Goal: Task Accomplishment & Management: Use online tool/utility

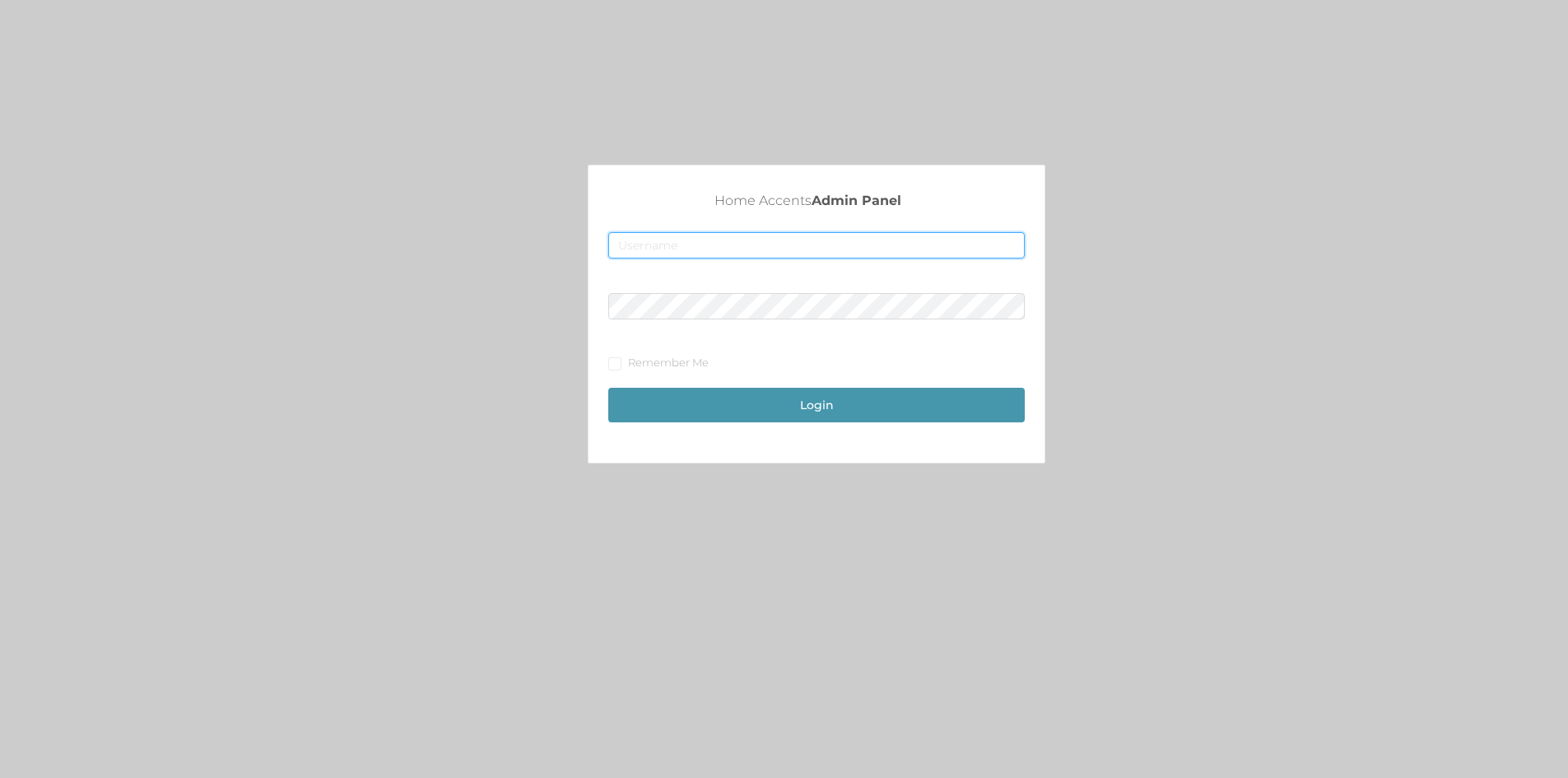
click at [662, 237] on input "text" at bounding box center [817, 245] width 416 height 26
type input "[EMAIL_ADDRESS][DOMAIN_NAME]"
click at [621, 369] on span at bounding box center [615, 364] width 13 height 13
click at [620, 369] on input "Remember Me" at bounding box center [614, 363] width 12 height 12
checkbox input "true"
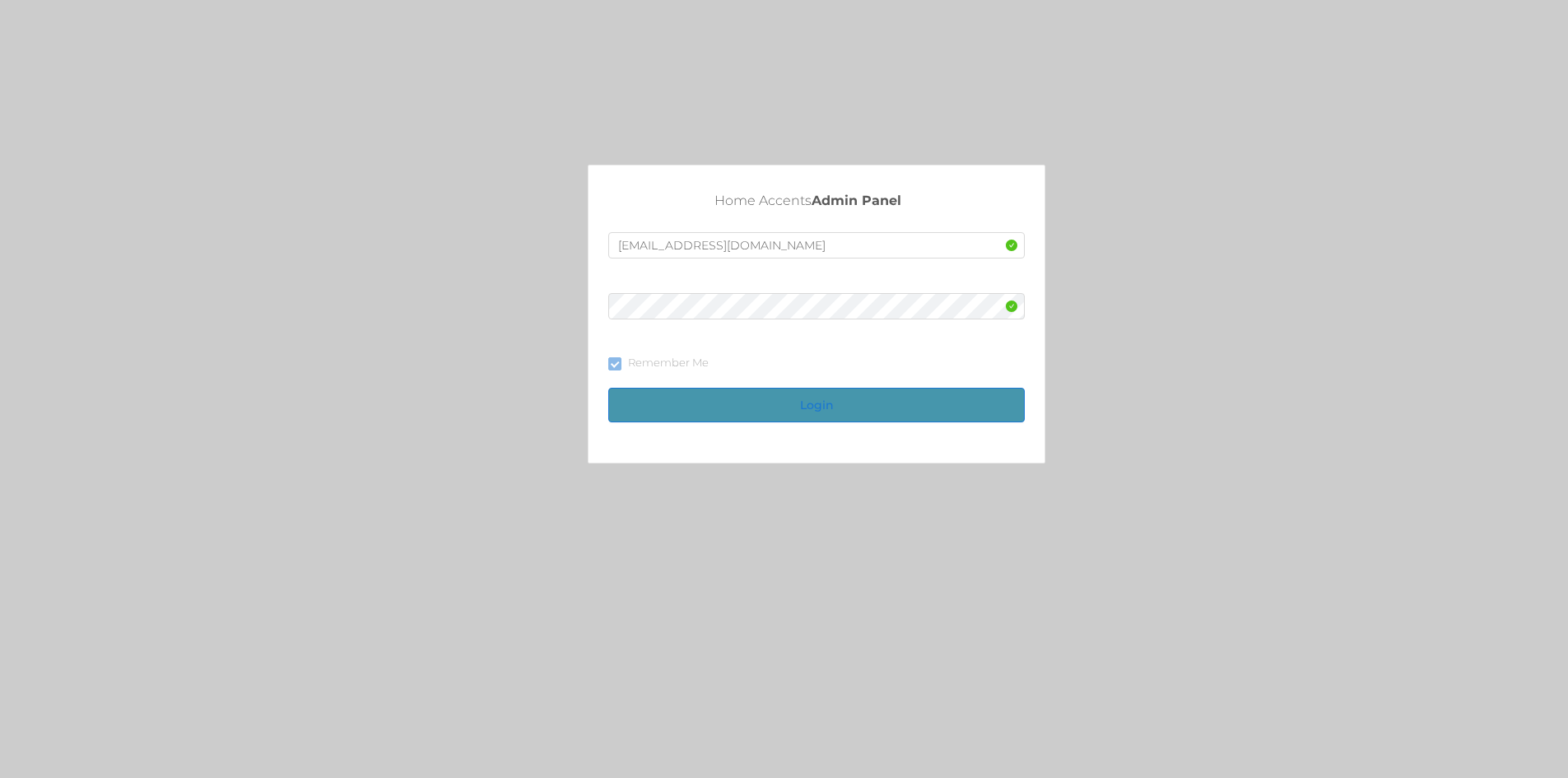
click at [813, 395] on button "Login" at bounding box center [817, 405] width 416 height 35
click at [811, 402] on button "Login" at bounding box center [817, 405] width 416 height 35
click at [819, 407] on button "Login" at bounding box center [817, 405] width 416 height 35
click at [749, 406] on button "Login" at bounding box center [817, 405] width 416 height 35
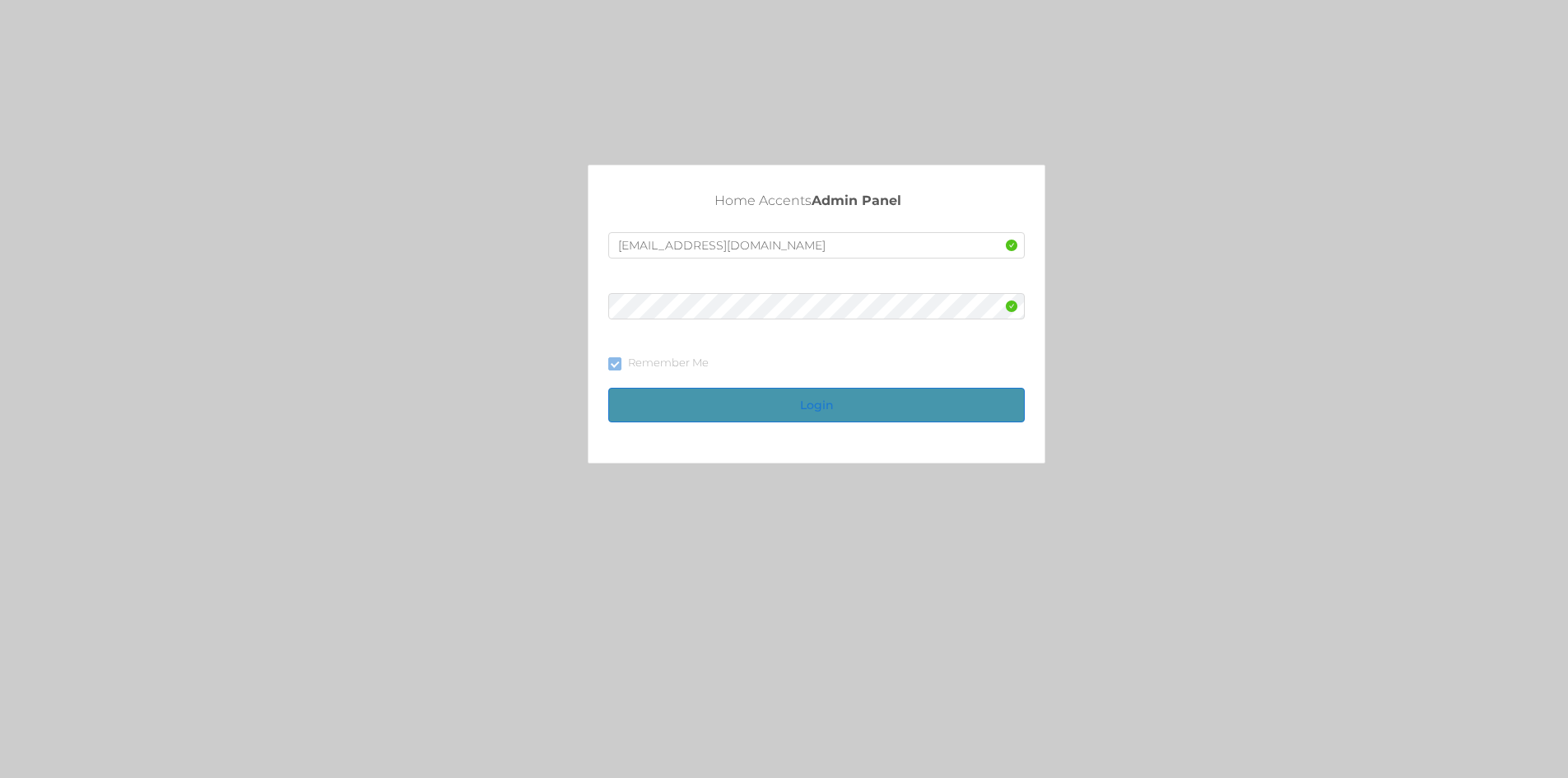
click at [843, 408] on button "Login" at bounding box center [817, 405] width 416 height 35
click at [723, 413] on button "Login" at bounding box center [817, 405] width 416 height 35
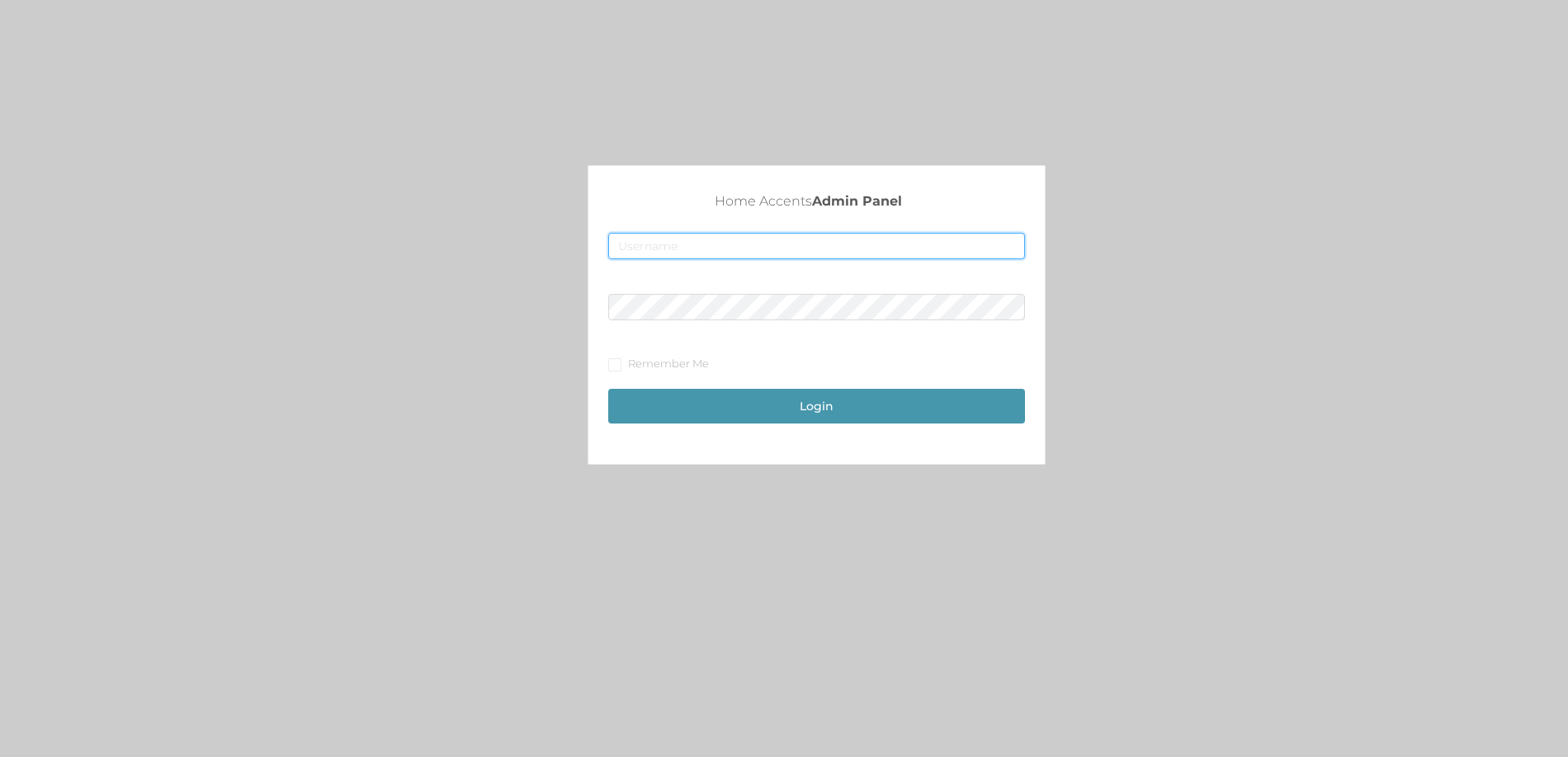
click at [636, 248] on input "text" at bounding box center [816, 246] width 416 height 26
type input "[EMAIL_ADDRESS][DOMAIN_NAME]"
click at [759, 410] on button "Login" at bounding box center [816, 406] width 416 height 35
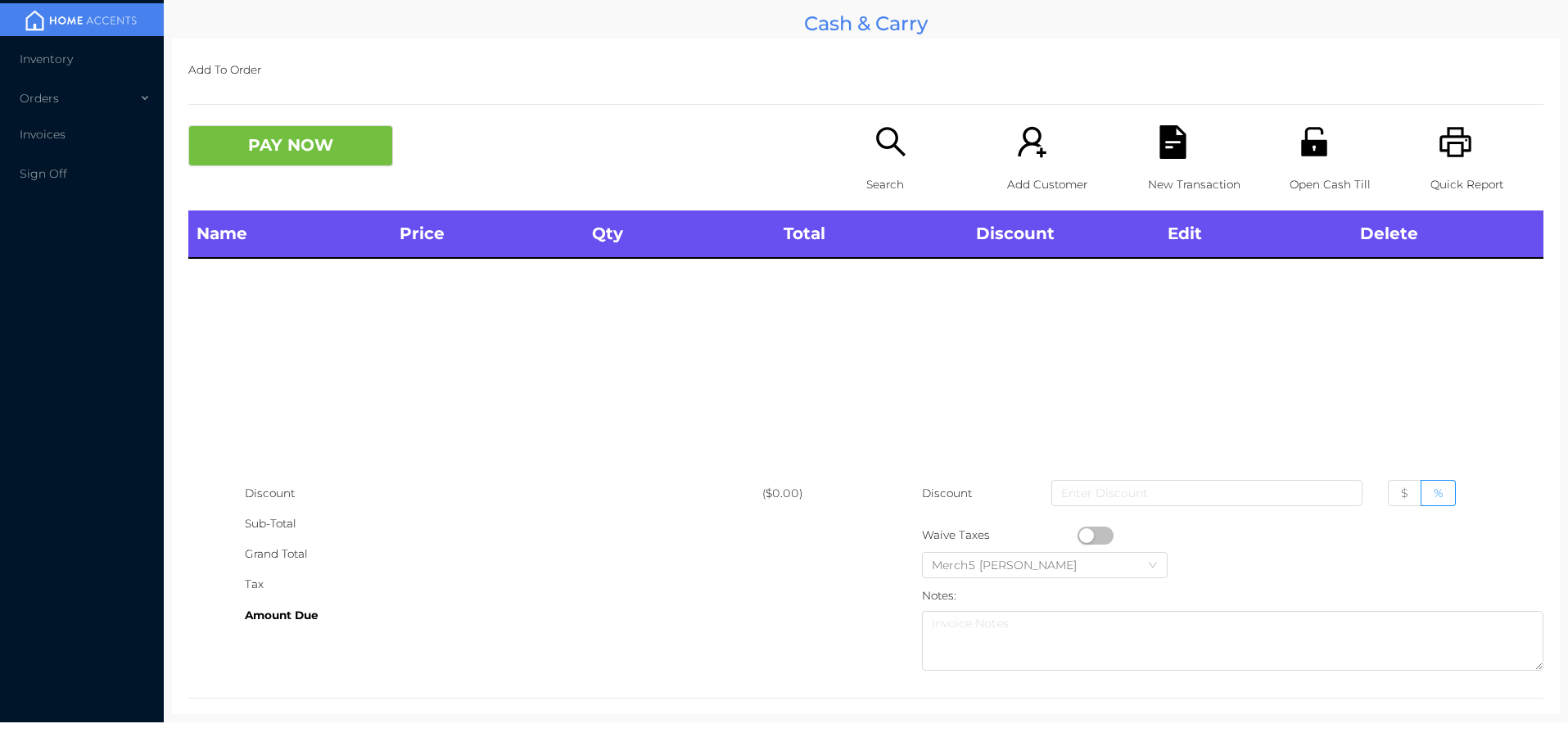
click at [1311, 146] on icon "icon: unlock" at bounding box center [1314, 141] width 26 height 30
click at [878, 136] on icon "icon: search" at bounding box center [891, 142] width 33 height 33
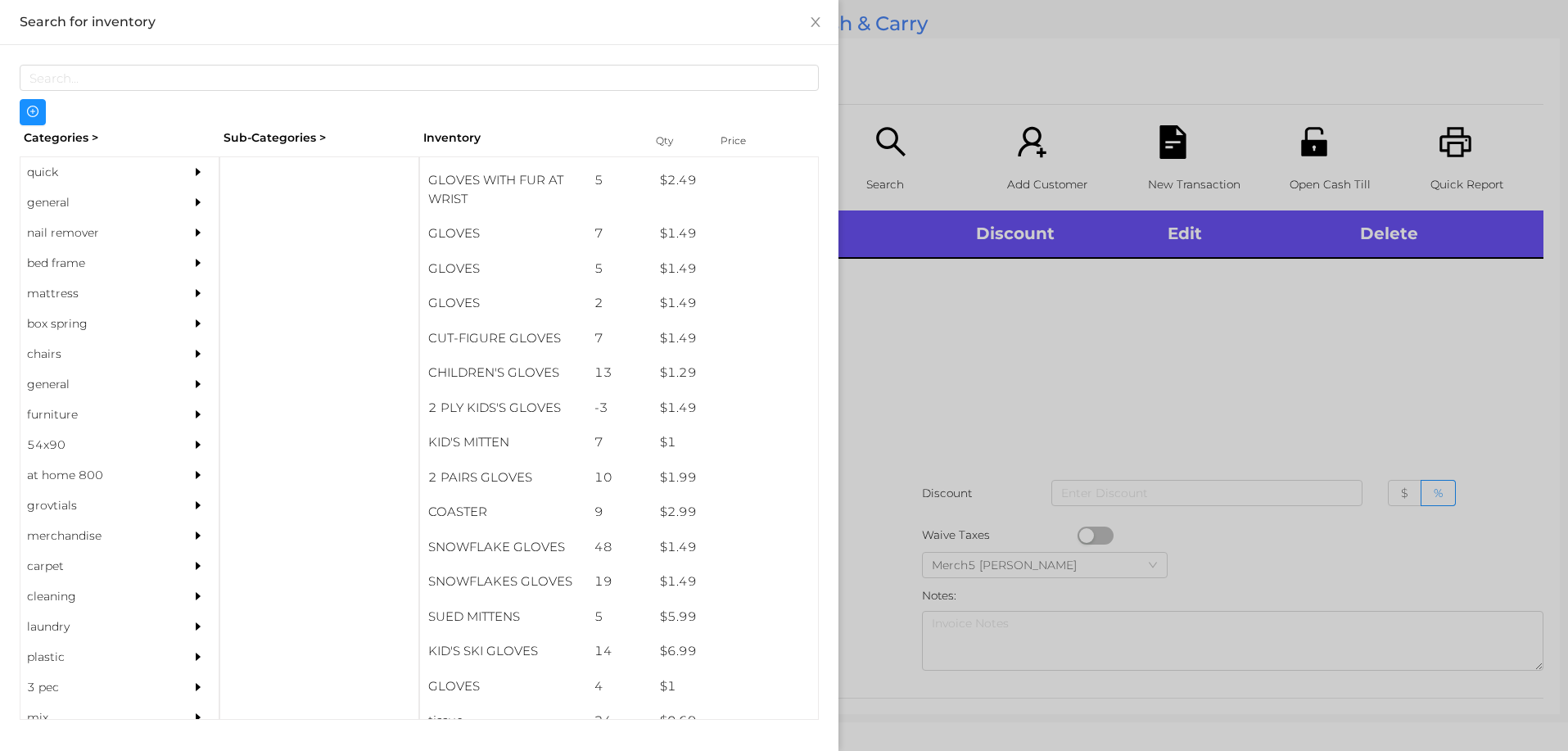
scroll to position [555, 0]
click at [42, 205] on div "general" at bounding box center [95, 203] width 149 height 31
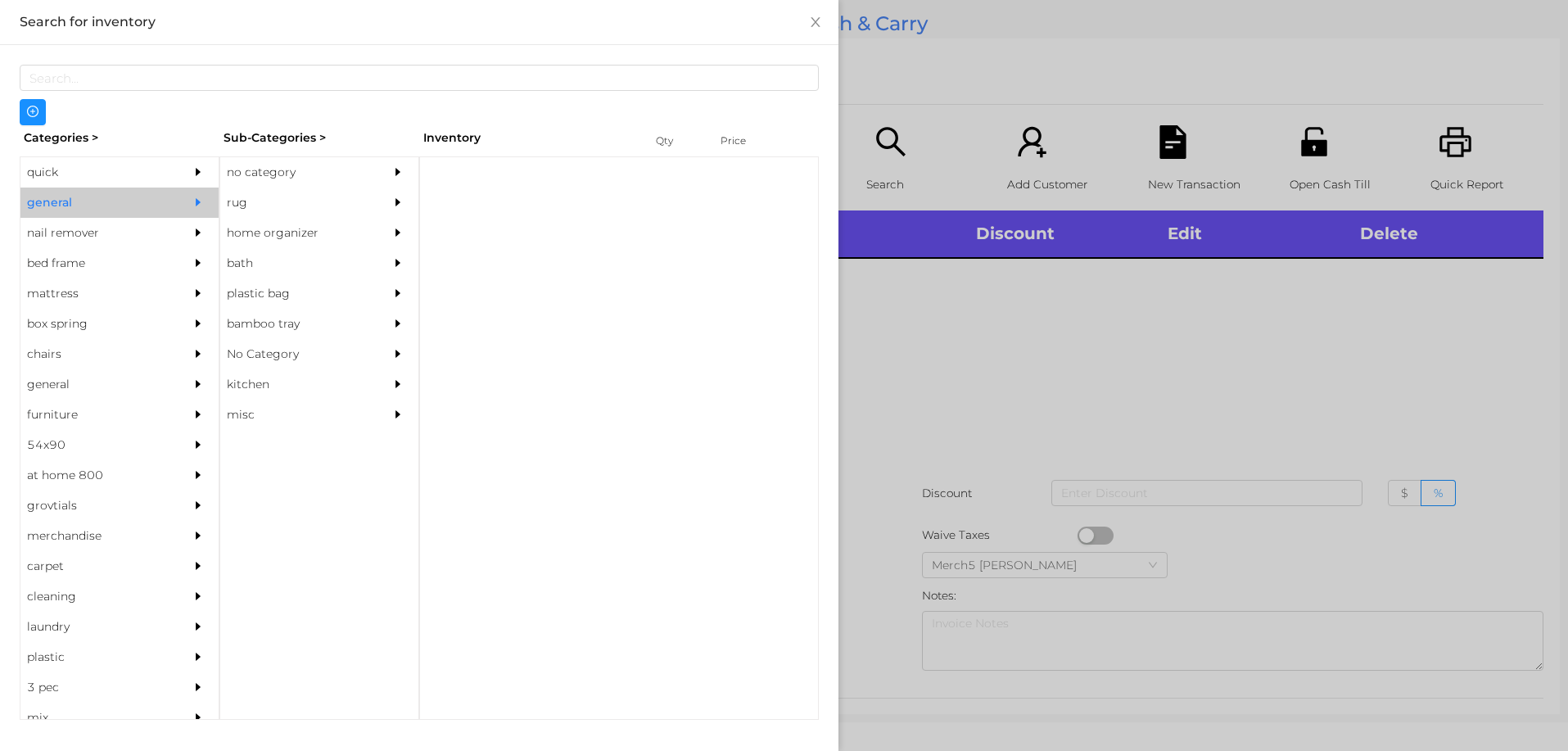
click at [282, 169] on div "no category" at bounding box center [295, 173] width 149 height 31
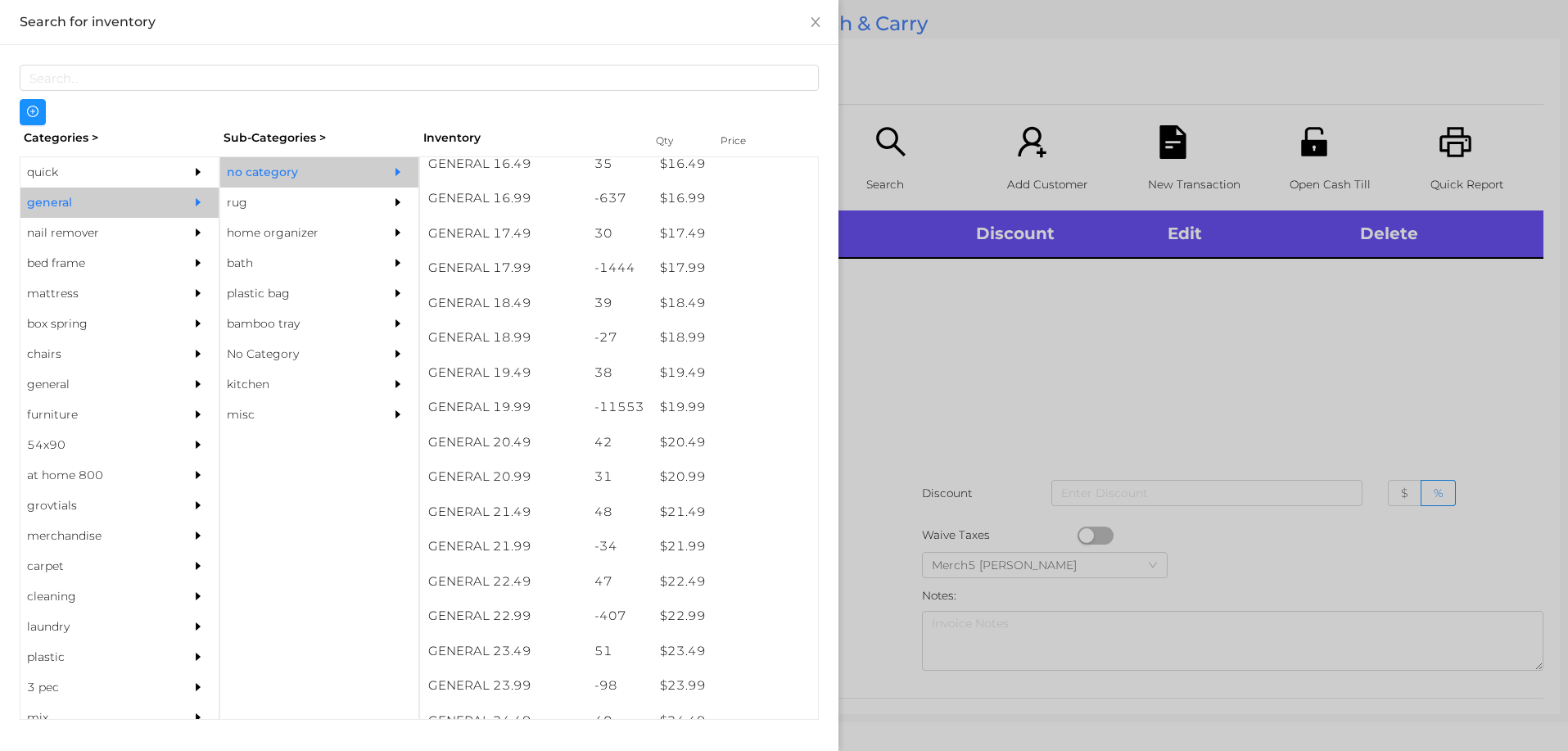
scroll to position [1525, 0]
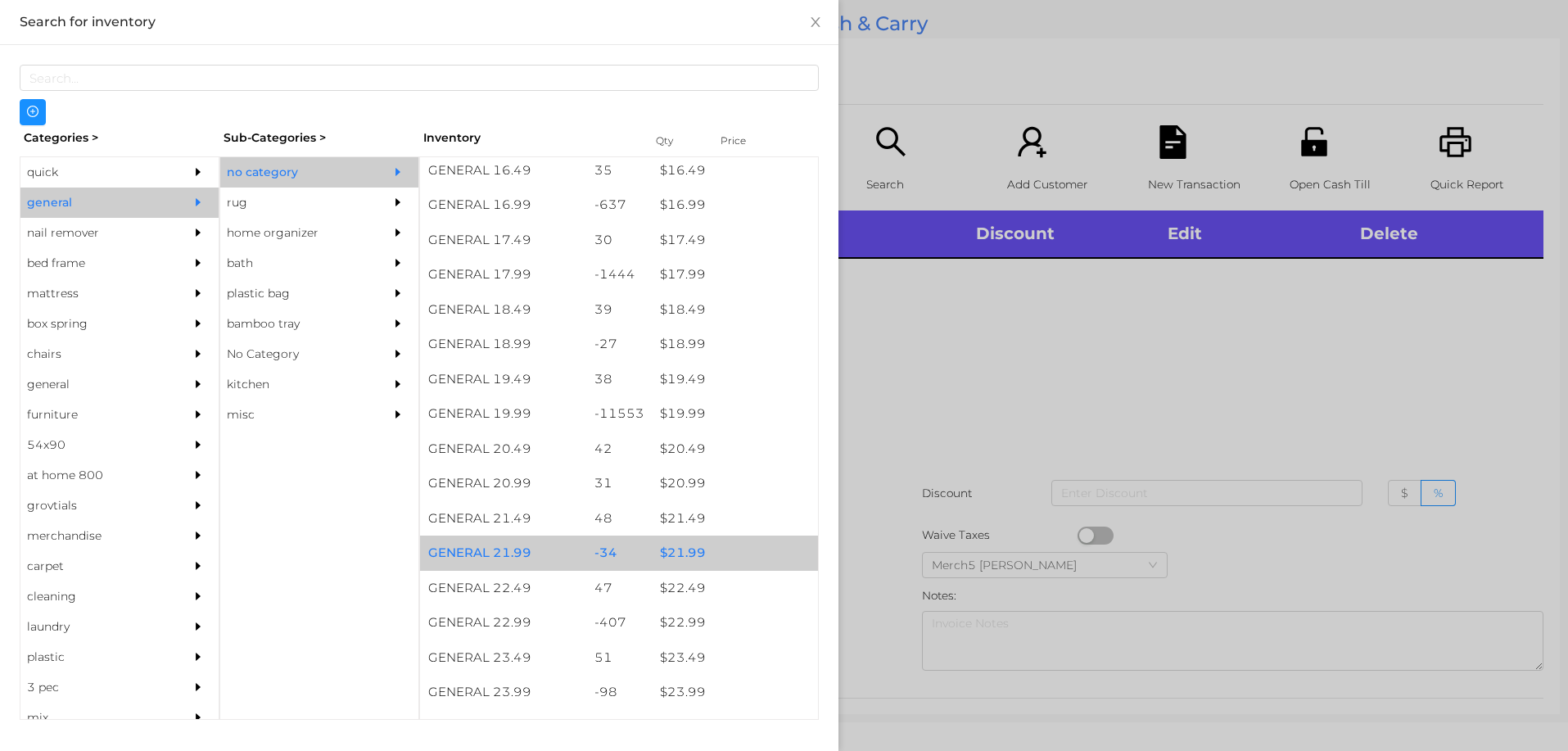
click at [683, 558] on div "$ 21.99" at bounding box center [735, 553] width 166 height 35
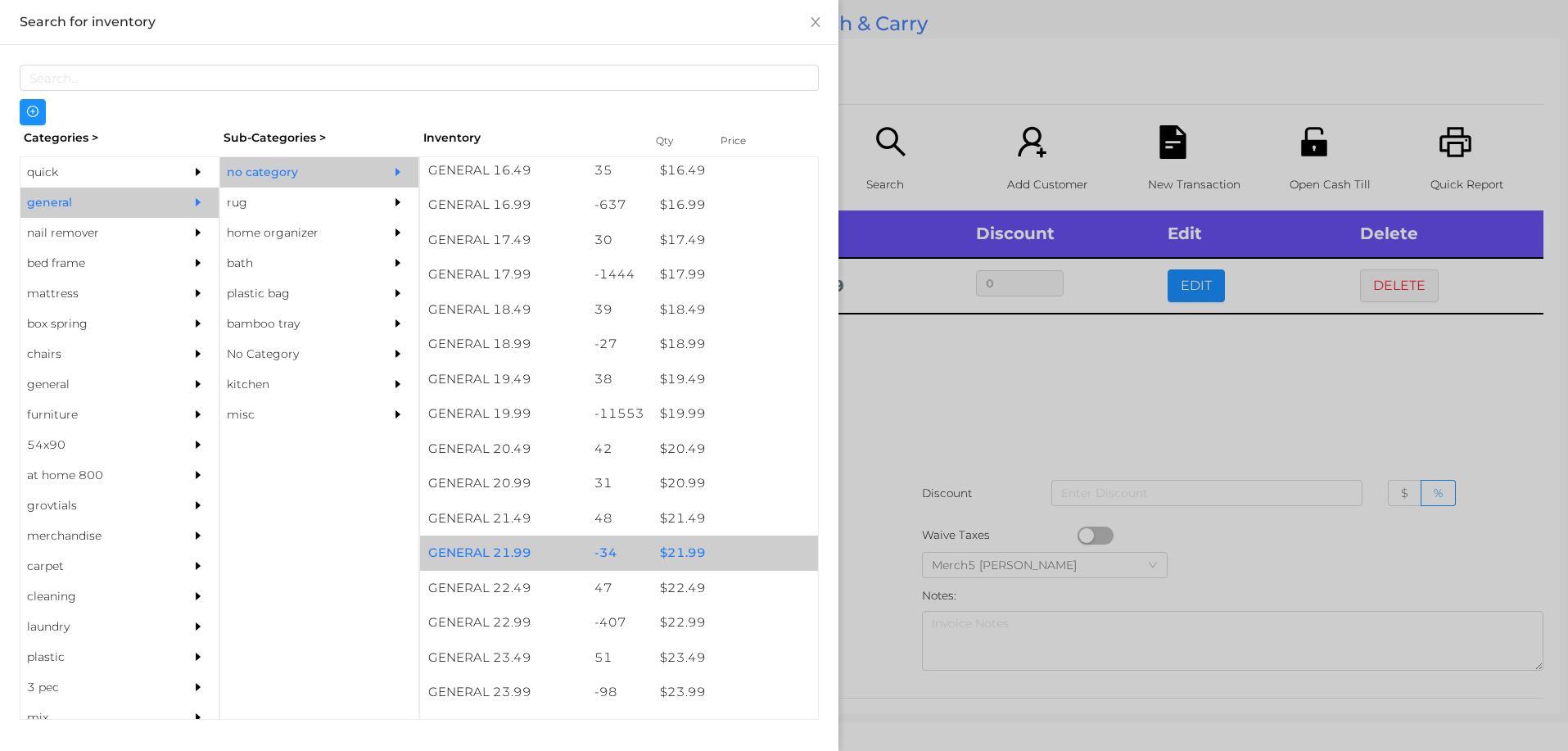
click at [949, 399] on div at bounding box center [784, 375] width 1568 height 751
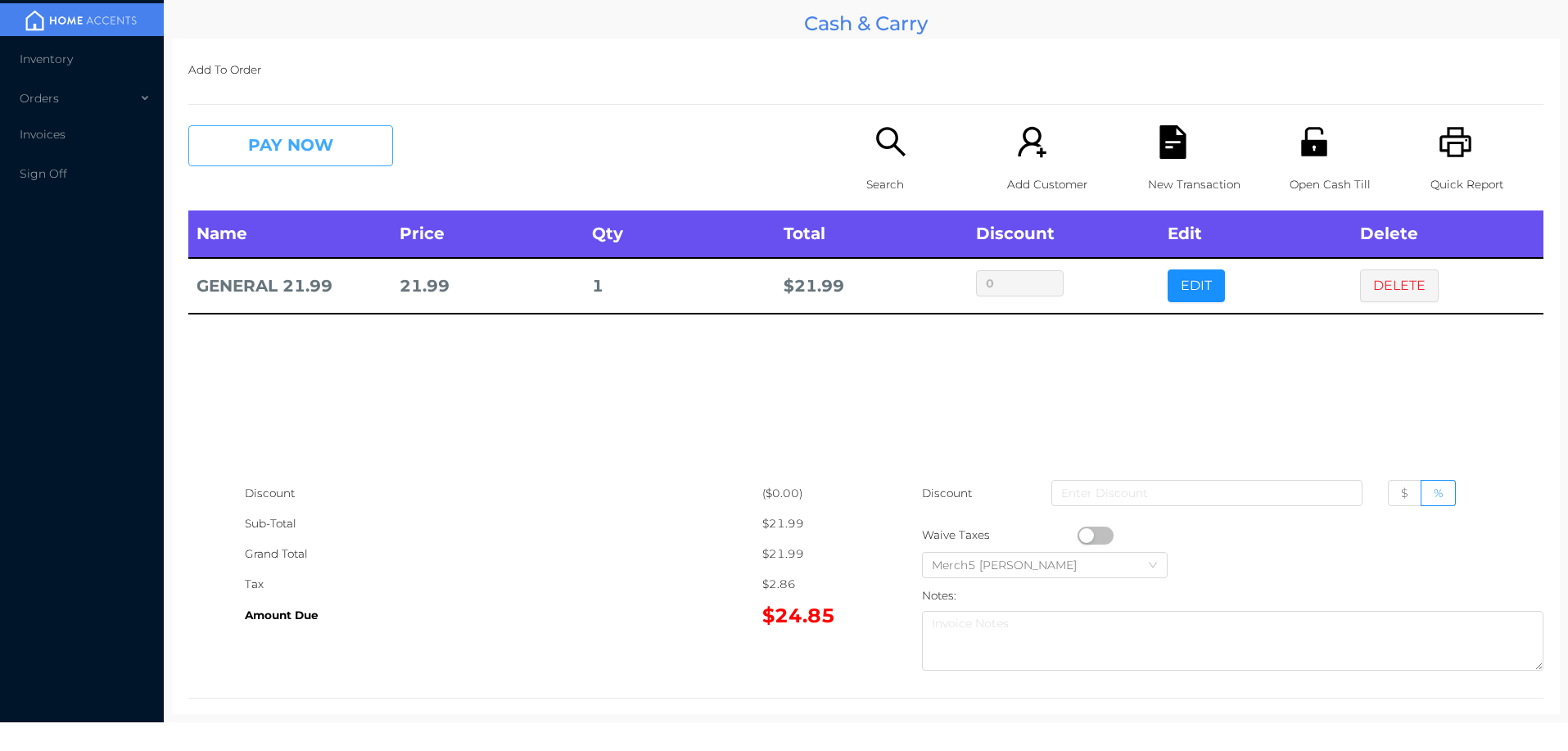
click at [362, 149] on button "PAY NOW" at bounding box center [290, 146] width 205 height 41
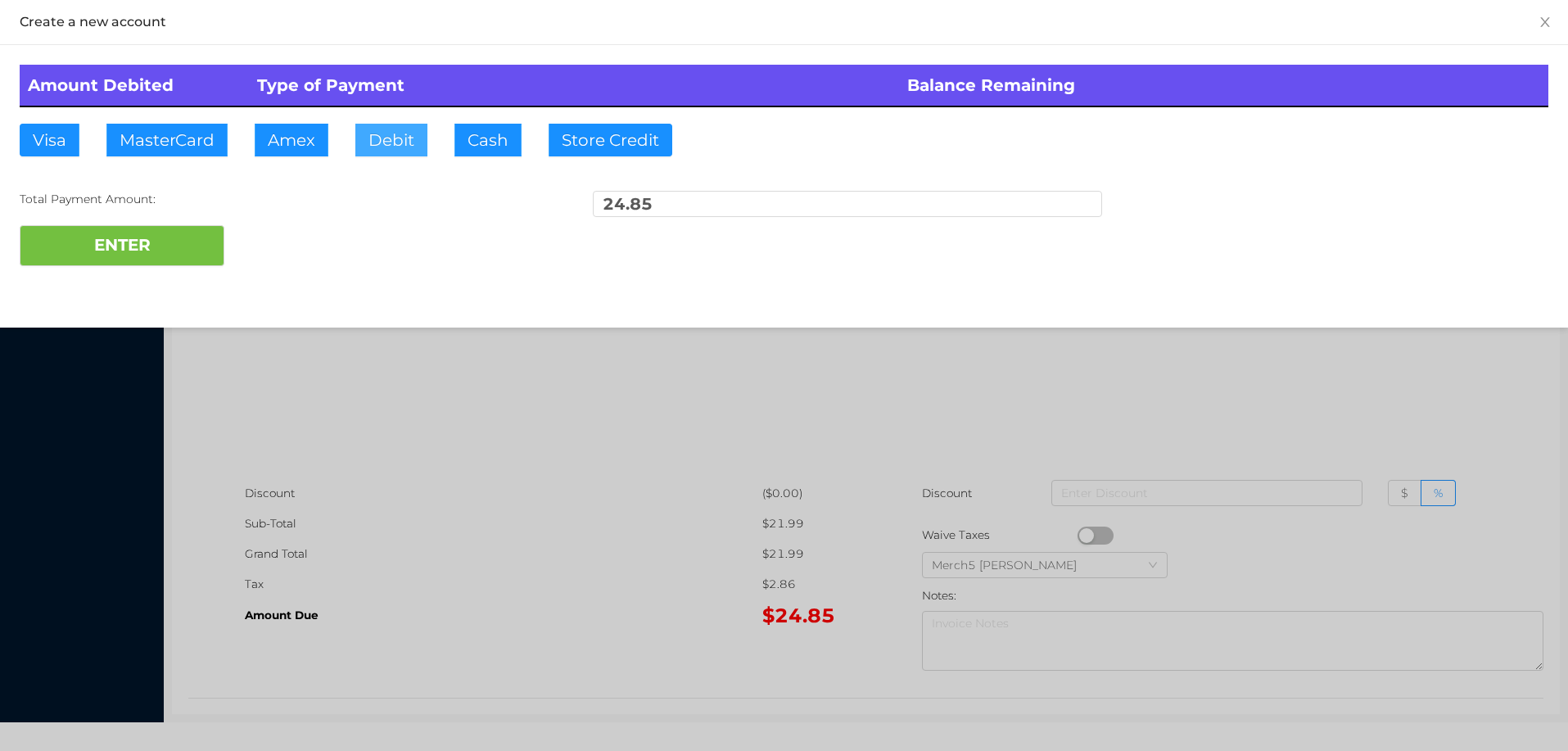
click at [397, 136] on button "Debit" at bounding box center [391, 140] width 72 height 33
click at [175, 246] on button "ENTER" at bounding box center [122, 245] width 205 height 41
